Goal: Find specific page/section: Find specific page/section

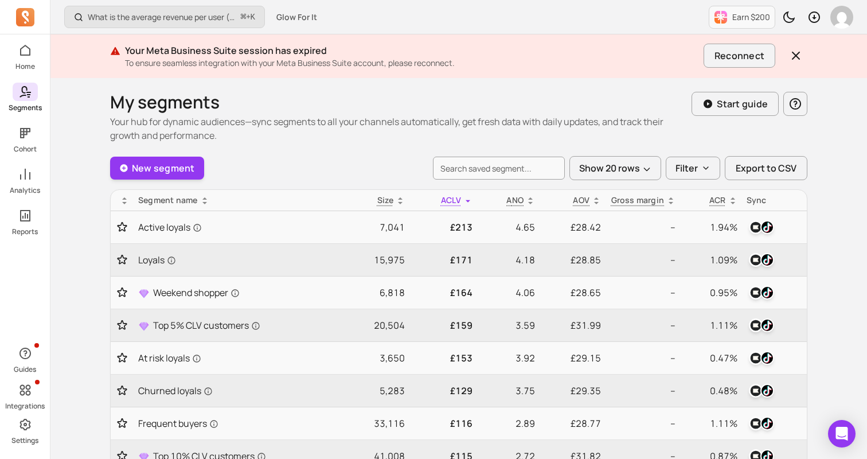
click at [28, 92] on icon at bounding box center [28, 92] width 5 height 1
click at [25, 174] on icon at bounding box center [25, 174] width 10 height 11
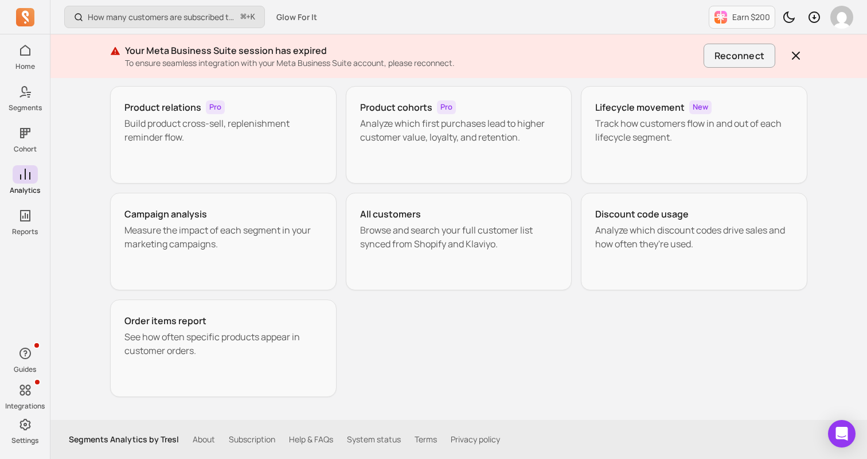
scroll to position [218, 0]
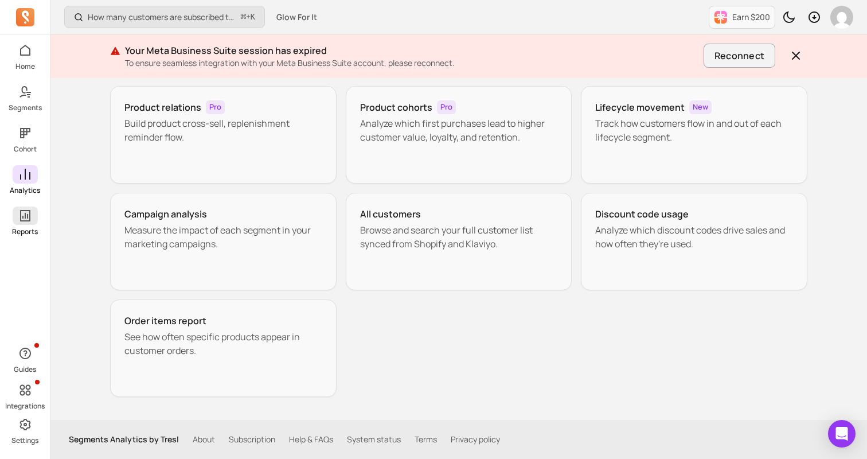
click at [30, 213] on icon at bounding box center [25, 216] width 14 height 14
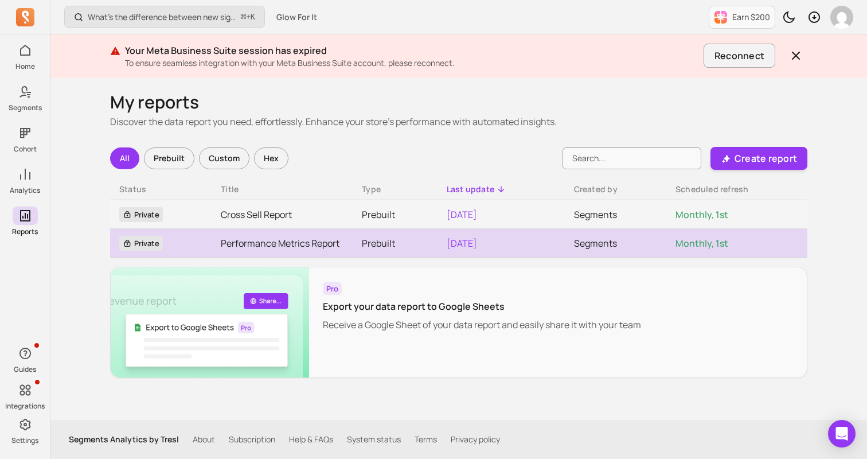
click at [297, 247] on link "Performance Metrics Report" at bounding box center [282, 243] width 123 height 14
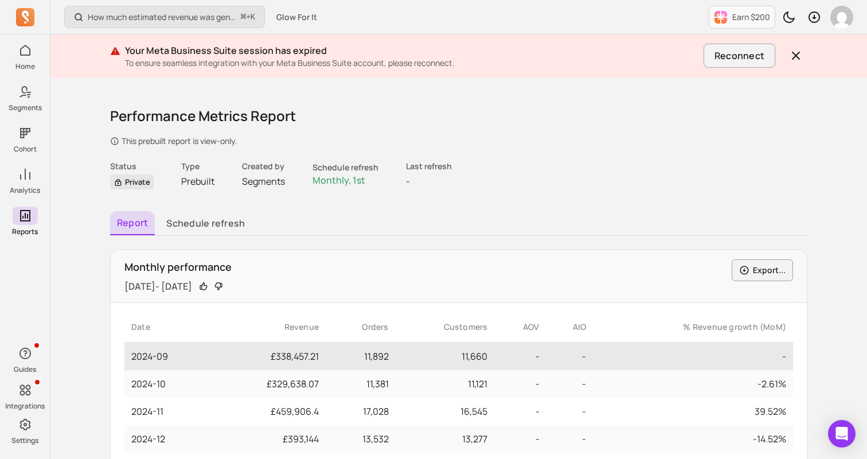
scroll to position [39, 0]
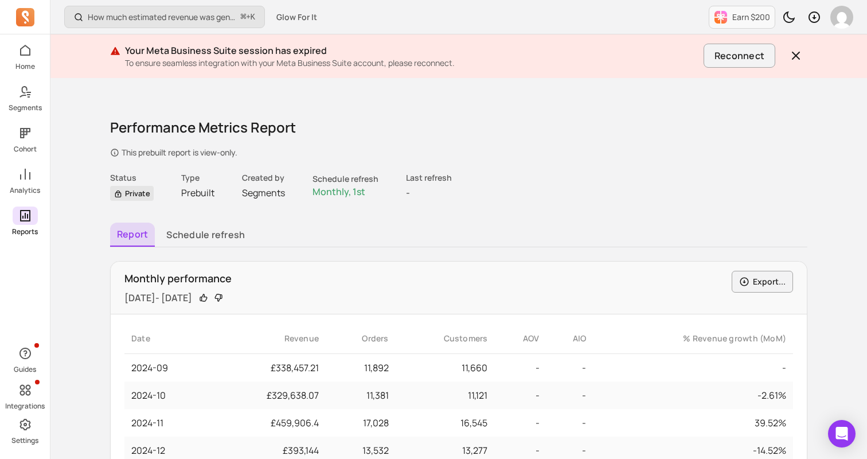
click at [29, 223] on span at bounding box center [25, 215] width 25 height 18
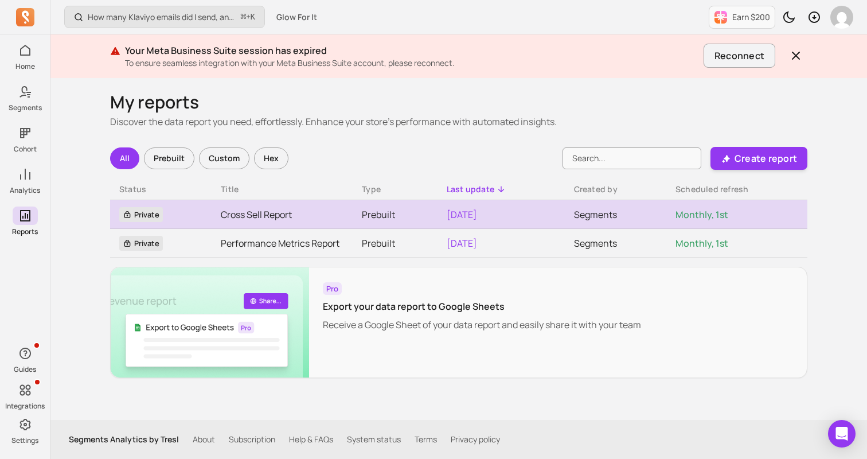
click at [283, 210] on link "Cross Sell Report" at bounding box center [282, 215] width 123 height 14
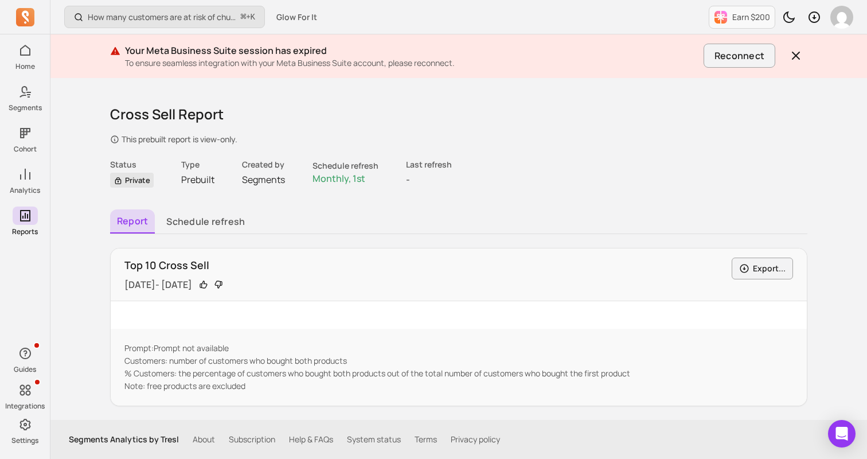
scroll to position [52, 0]
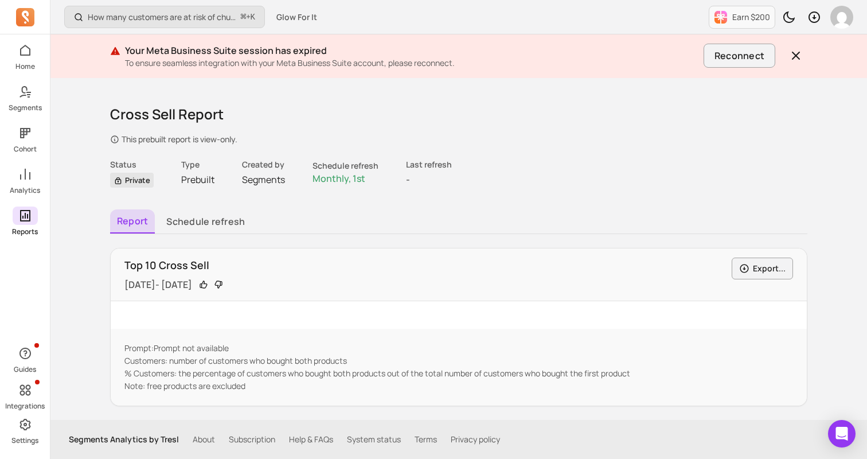
click at [24, 223] on span at bounding box center [25, 215] width 25 height 18
